Goal: Task Accomplishment & Management: Use online tool/utility

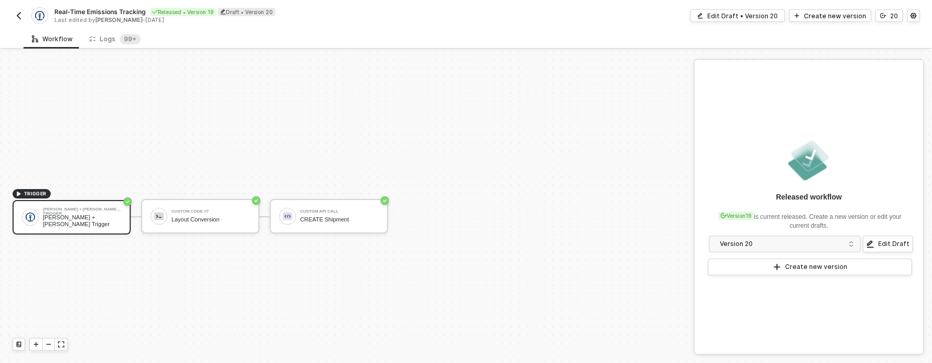
scroll to position [19, 0]
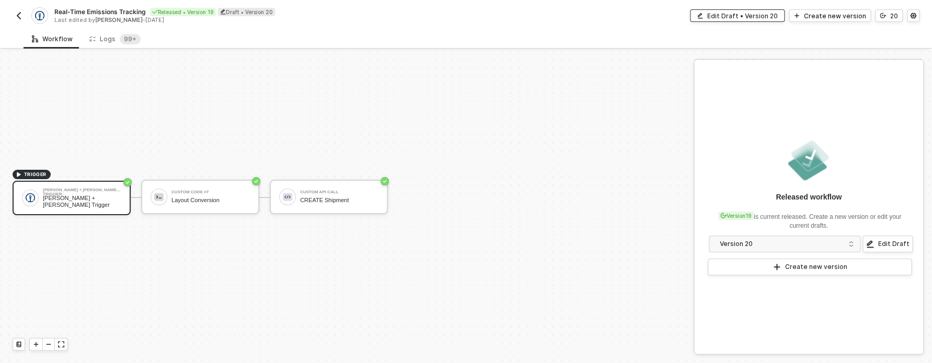
click at [756, 14] on div "Edit Draft • Version 20" at bounding box center [742, 15] width 71 height 9
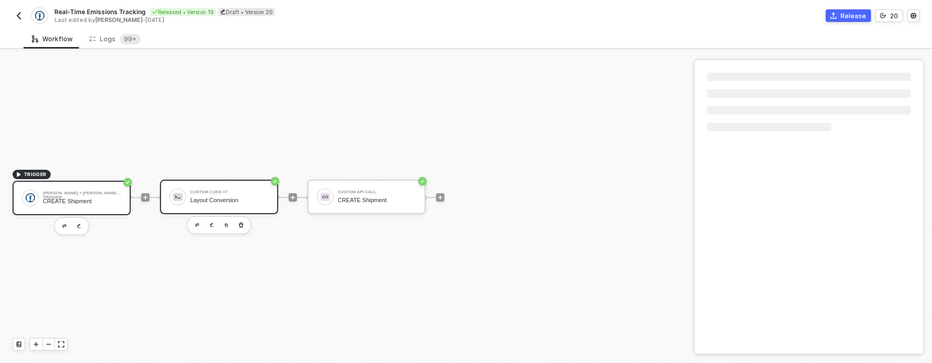
click at [236, 213] on div "Custom Code #7 Layout Conversion" at bounding box center [219, 197] width 118 height 34
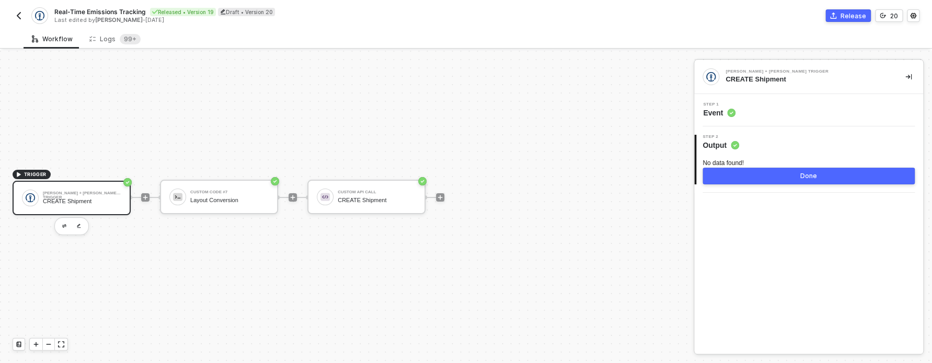
click at [762, 117] on div "Step 1 Event" at bounding box center [810, 110] width 226 height 16
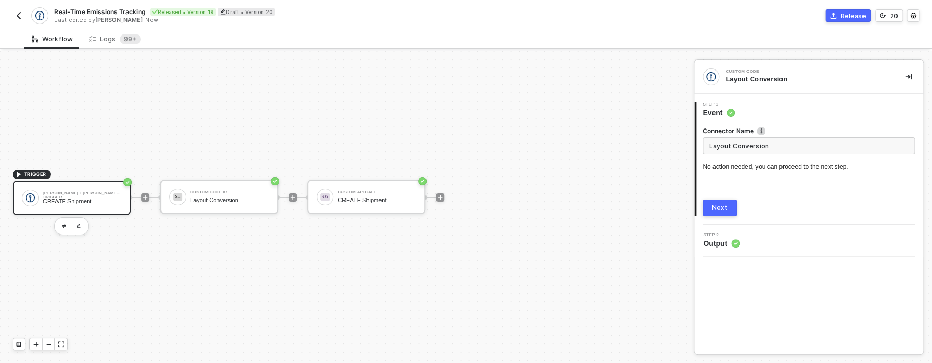
type input "CREATE Shipment"
click at [215, 189] on div "Custom Code #7 Layout Conversion" at bounding box center [229, 197] width 78 height 20
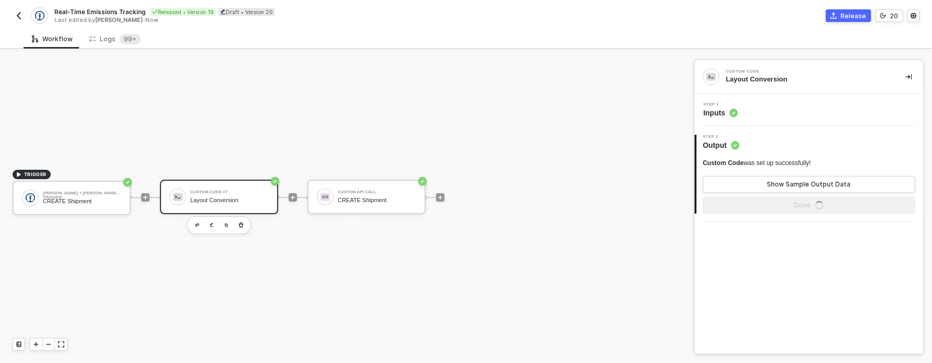
click at [751, 119] on div "Step 1 Inputs" at bounding box center [808, 110] width 229 height 32
click at [742, 113] on div "Step 1 Inputs" at bounding box center [810, 110] width 226 height 16
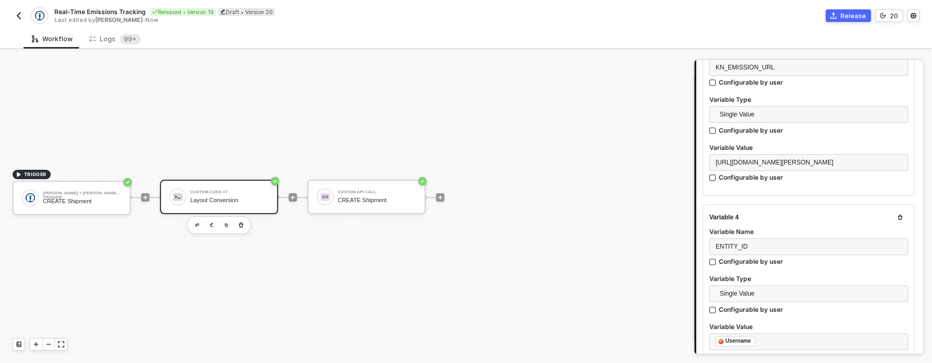
scroll to position [693, 0]
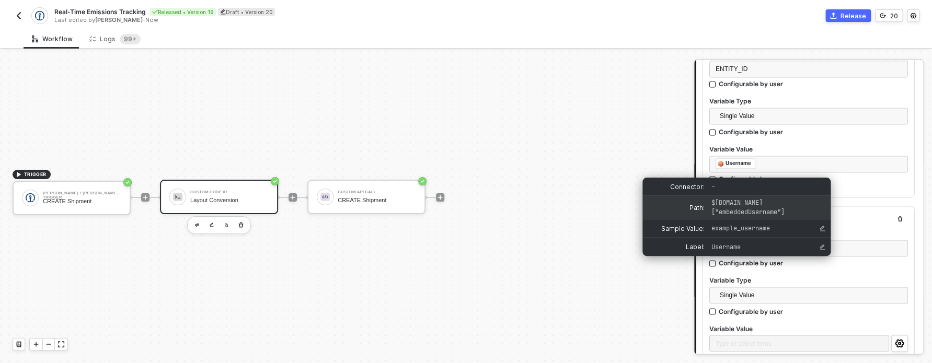
click at [735, 213] on span "$[DOMAIN_NAME]["embeddedUsername"]" at bounding box center [765, 207] width 109 height 19
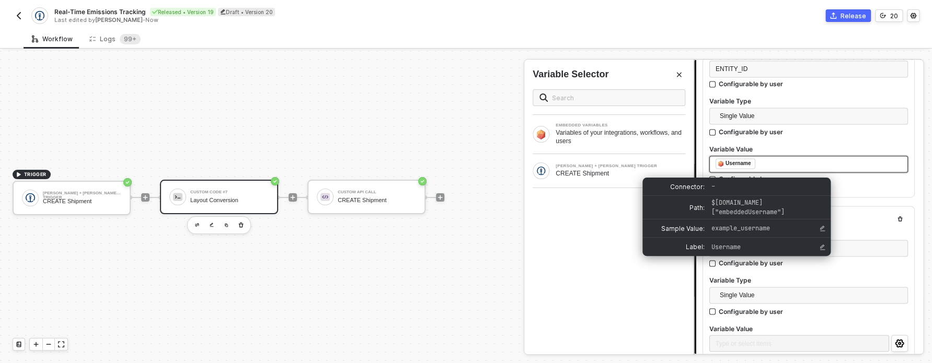
click at [734, 168] on div "Username" at bounding box center [737, 163] width 25 height 9
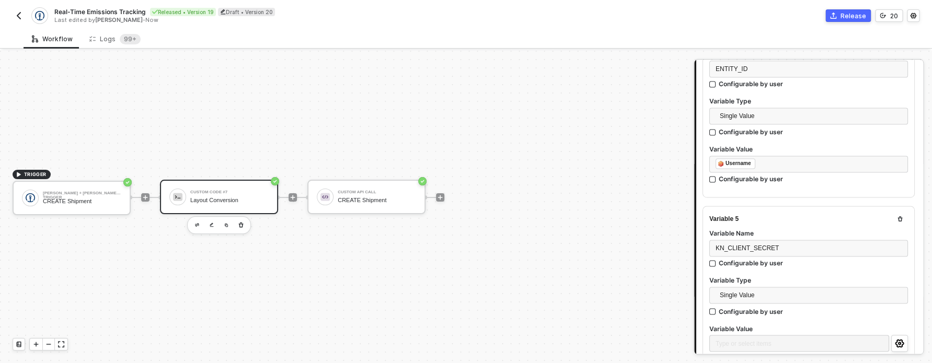
click at [22, 10] on button "button" at bounding box center [19, 15] width 13 height 13
